Goal: Task Accomplishment & Management: Complete application form

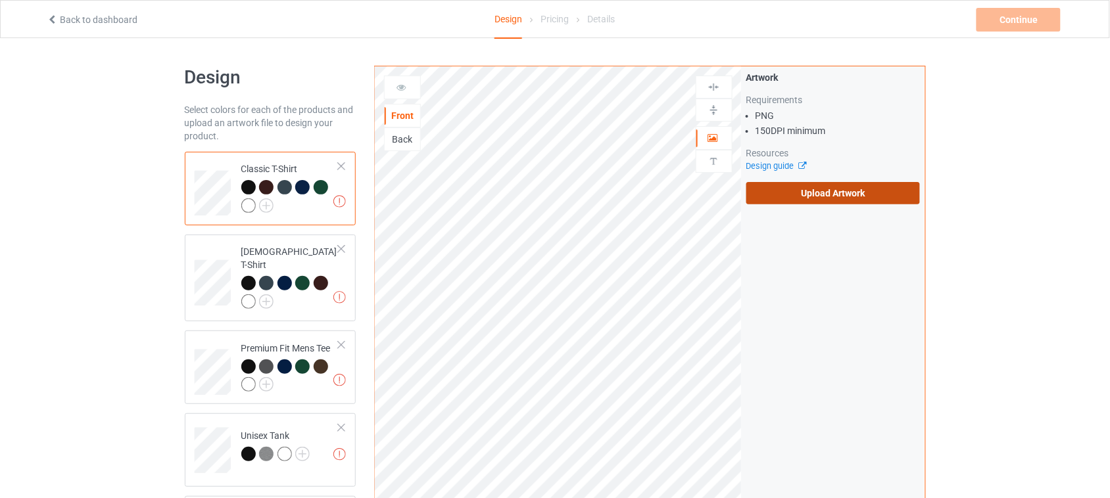
click at [818, 197] on label "Upload Artwork" at bounding box center [833, 193] width 174 height 22
click at [0, 0] on input "Upload Artwork" at bounding box center [0, 0] width 0 height 0
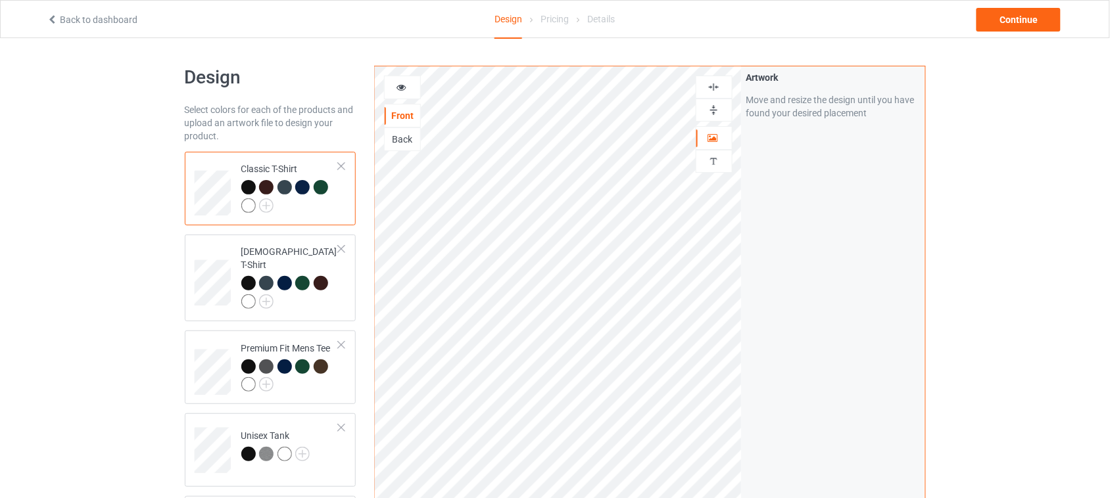
click at [715, 83] on img at bounding box center [713, 87] width 12 height 12
click at [810, 212] on div "Artwork Move and resize the design until you have found your desired placement" at bounding box center [832, 316] width 183 height 500
click at [403, 87] on icon at bounding box center [401, 85] width 11 height 9
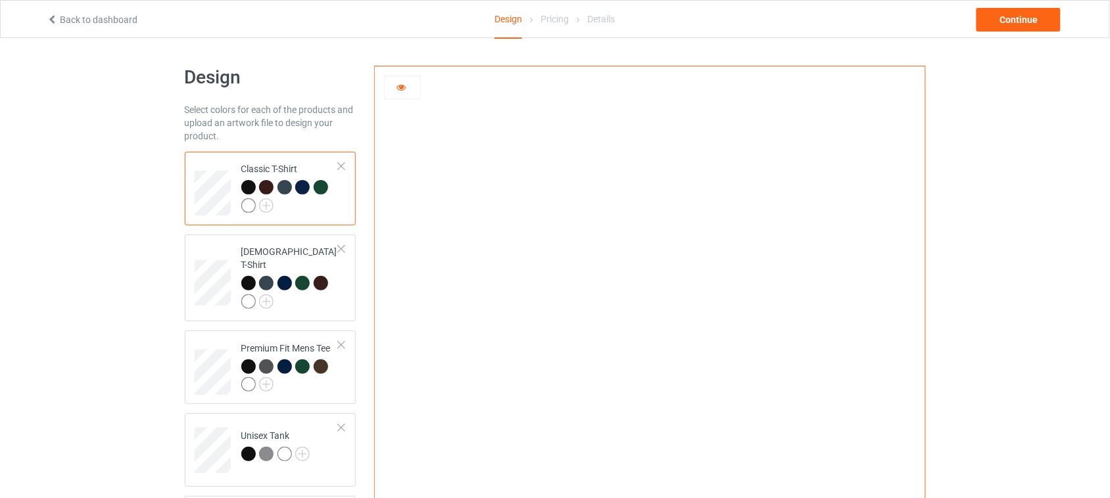
click at [402, 87] on icon at bounding box center [401, 85] width 11 height 9
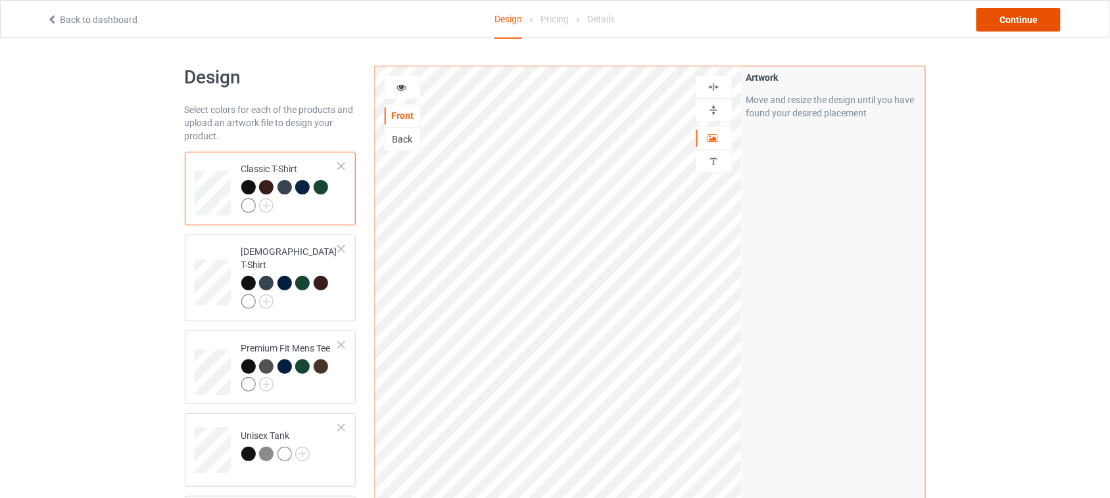
click at [1020, 16] on div "Continue" at bounding box center [1018, 20] width 84 height 24
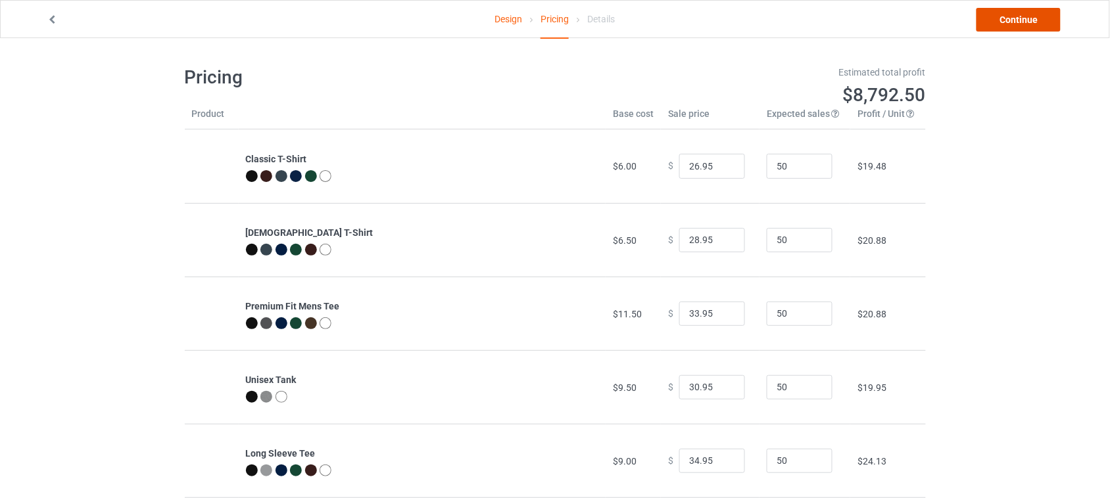
click at [1016, 18] on link "Continue" at bounding box center [1018, 20] width 84 height 24
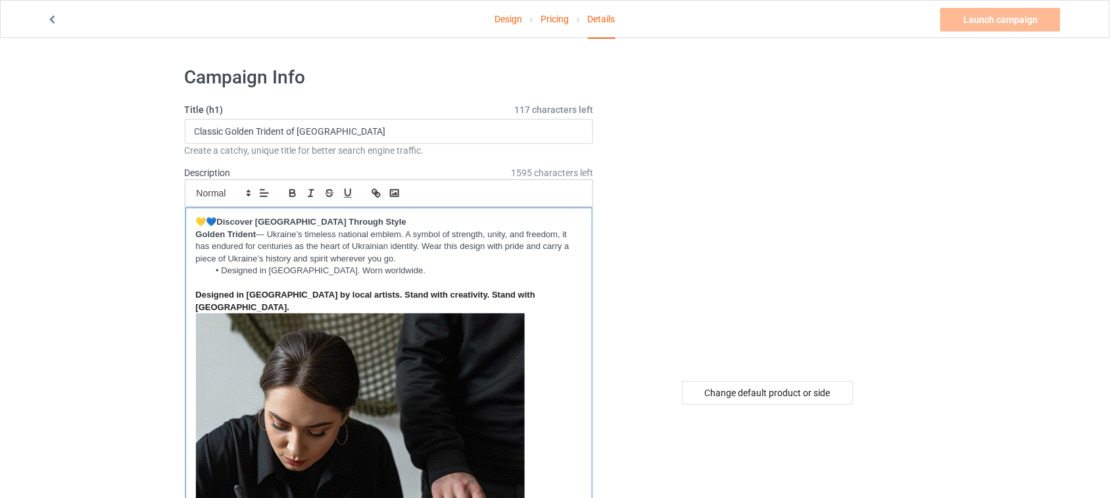
drag, startPoint x: 398, startPoint y: 261, endPoint x: 197, endPoint y: 238, distance: 202.5
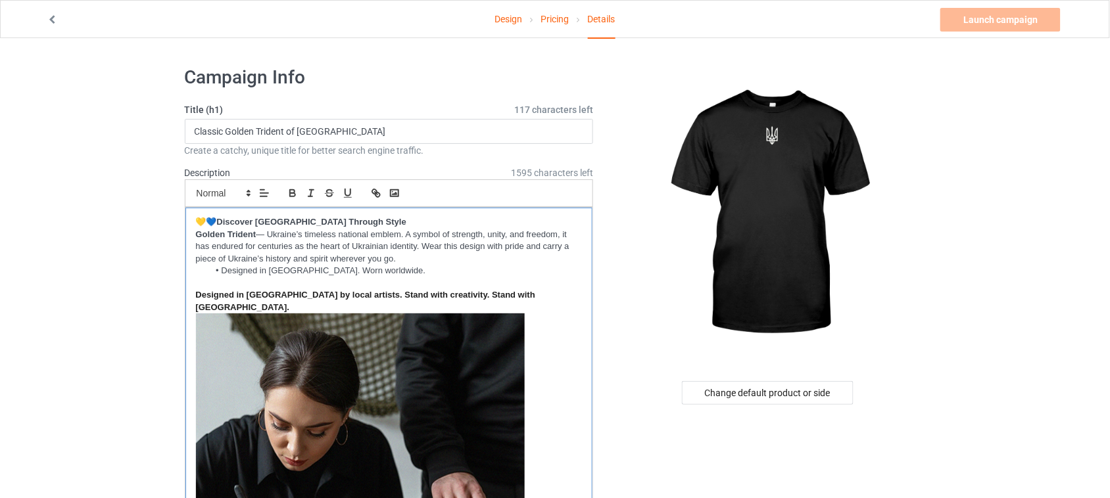
click at [197, 238] on p "Golden Trident — Ukraine’s timeless national emblem. A symbol of strength, unit…" at bounding box center [389, 247] width 387 height 37
copy p "Golden Trident — Ukraine’s timeless national emblem. A symbol of strength, unit…"
drag, startPoint x: 406, startPoint y: 260, endPoint x: 195, endPoint y: 240, distance: 211.9
click at [195, 240] on div "💛💙 Discover [GEOGRAPHIC_DATA] Through Style Golden Trident — [GEOGRAPHIC_DATA]’…" at bounding box center [389, 431] width 408 height 447
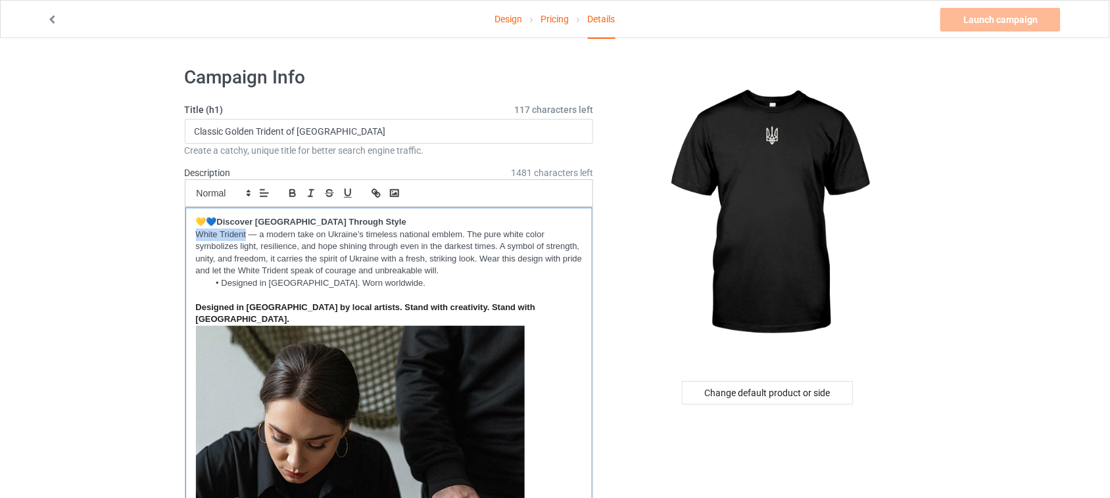
drag, startPoint x: 247, startPoint y: 235, endPoint x: 195, endPoint y: 233, distance: 52.6
click at [195, 233] on div "💛💙 Discover [GEOGRAPHIC_DATA] Through Style White Trident — a modern take on Uk…" at bounding box center [389, 437] width 408 height 459
click at [293, 192] on icon "button" at bounding box center [293, 193] width 12 height 12
drag, startPoint x: 228, startPoint y: 130, endPoint x: 254, endPoint y: 130, distance: 25.6
click at [254, 130] on input "Classic Golden Trident of [GEOGRAPHIC_DATA]" at bounding box center [389, 131] width 409 height 25
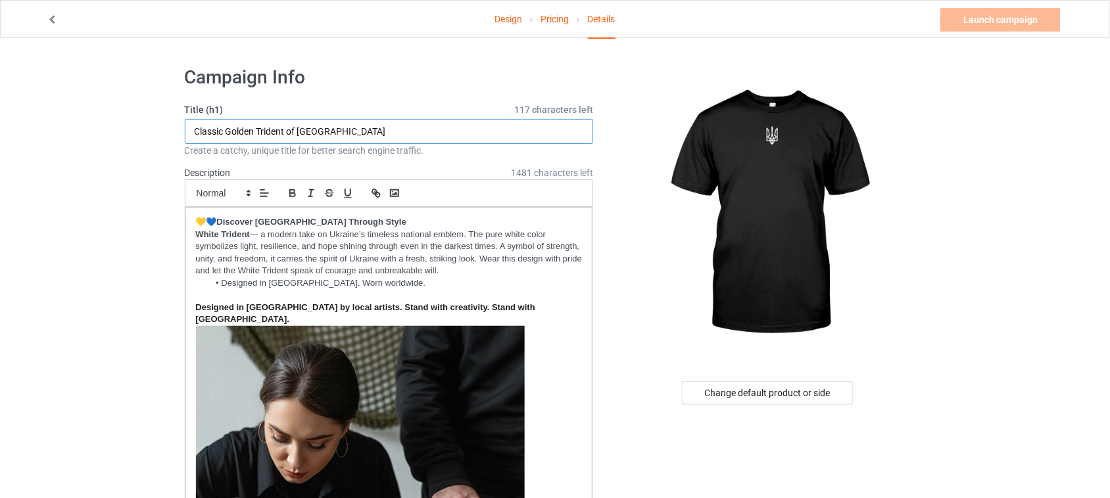
click at [254, 130] on input "Classic Golden Trident of [GEOGRAPHIC_DATA]" at bounding box center [389, 131] width 409 height 25
drag, startPoint x: 255, startPoint y: 131, endPoint x: 178, endPoint y: 131, distance: 76.9
type input "White Trident of [GEOGRAPHIC_DATA]"
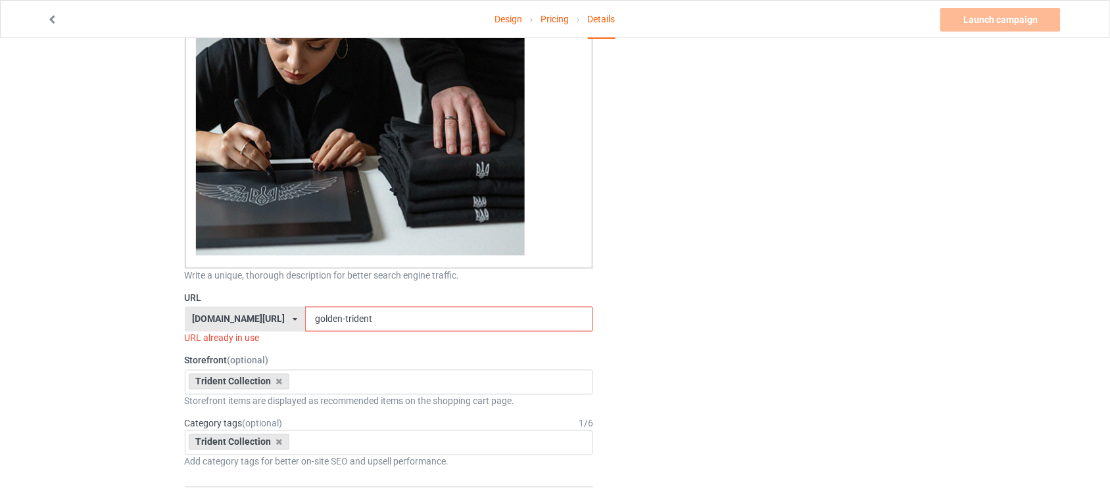
scroll to position [411, 0]
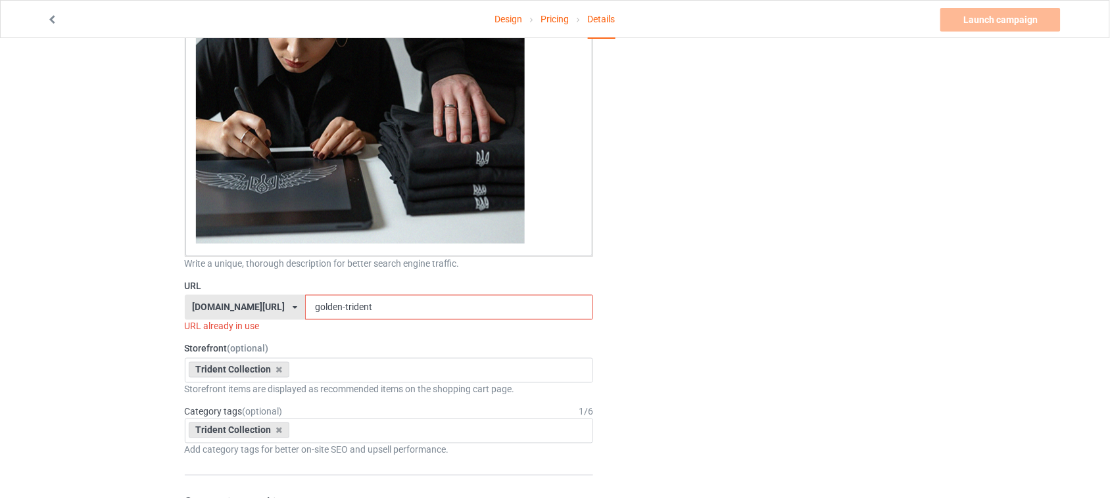
drag, startPoint x: 320, startPoint y: 296, endPoint x: 300, endPoint y: 296, distance: 19.7
click at [305, 296] on input "golden-trident" at bounding box center [449, 307] width 288 height 25
click at [319, 295] on input "golden-trident" at bounding box center [449, 307] width 288 height 25
drag, startPoint x: 319, startPoint y: 296, endPoint x: 273, endPoint y: 296, distance: 45.4
click at [273, 296] on div "[DOMAIN_NAME][URL] [DOMAIN_NAME][URL] [DOMAIN_NAME][URL] 6273c5abfddeea00434baf…" at bounding box center [389, 307] width 409 height 25
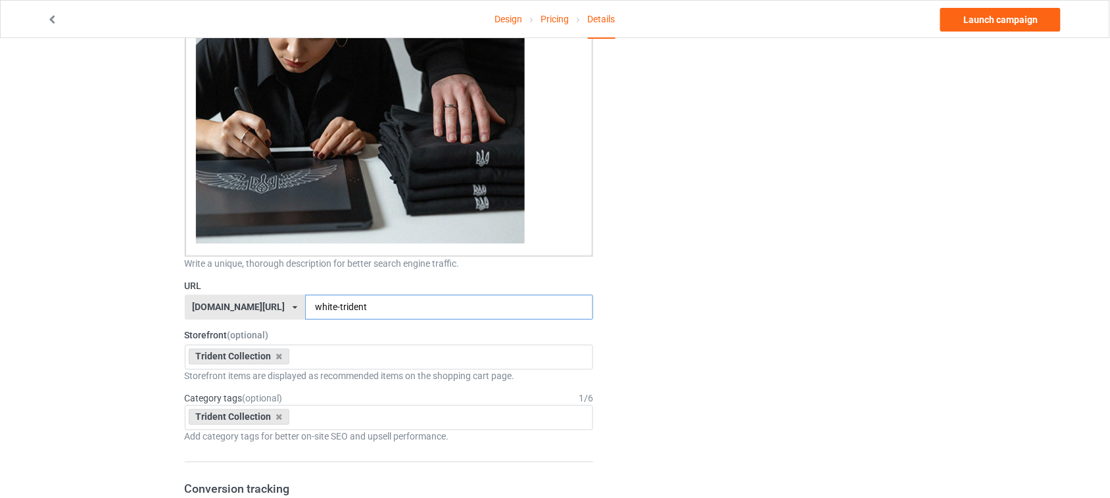
type input "white-trident"
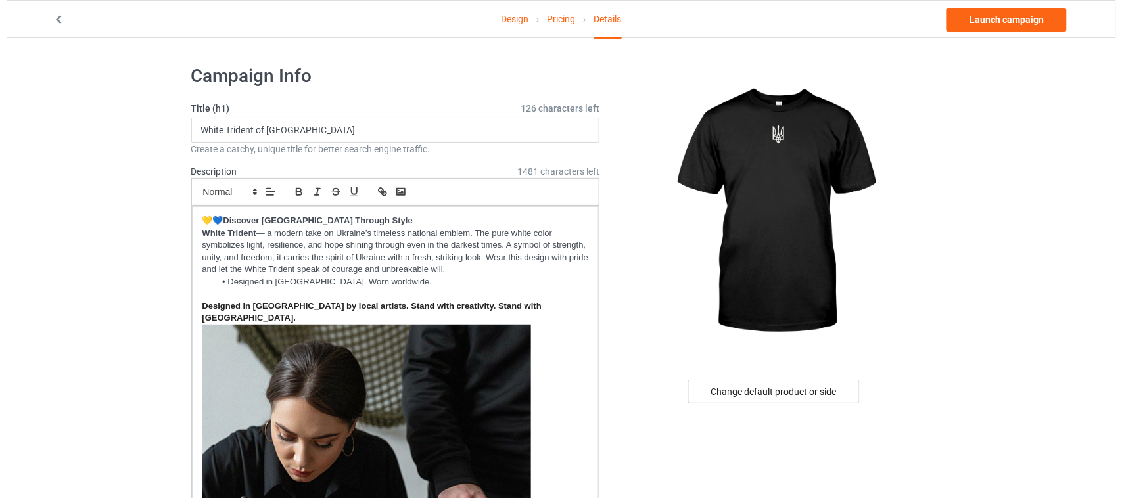
scroll to position [0, 0]
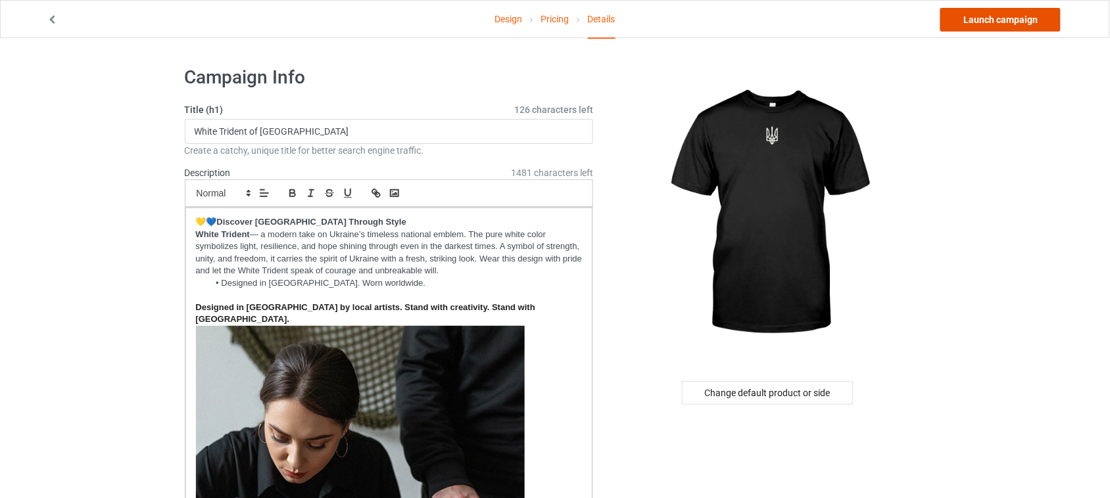
click at [999, 18] on link "Launch campaign" at bounding box center [1000, 20] width 120 height 24
